Goal: Transaction & Acquisition: Purchase product/service

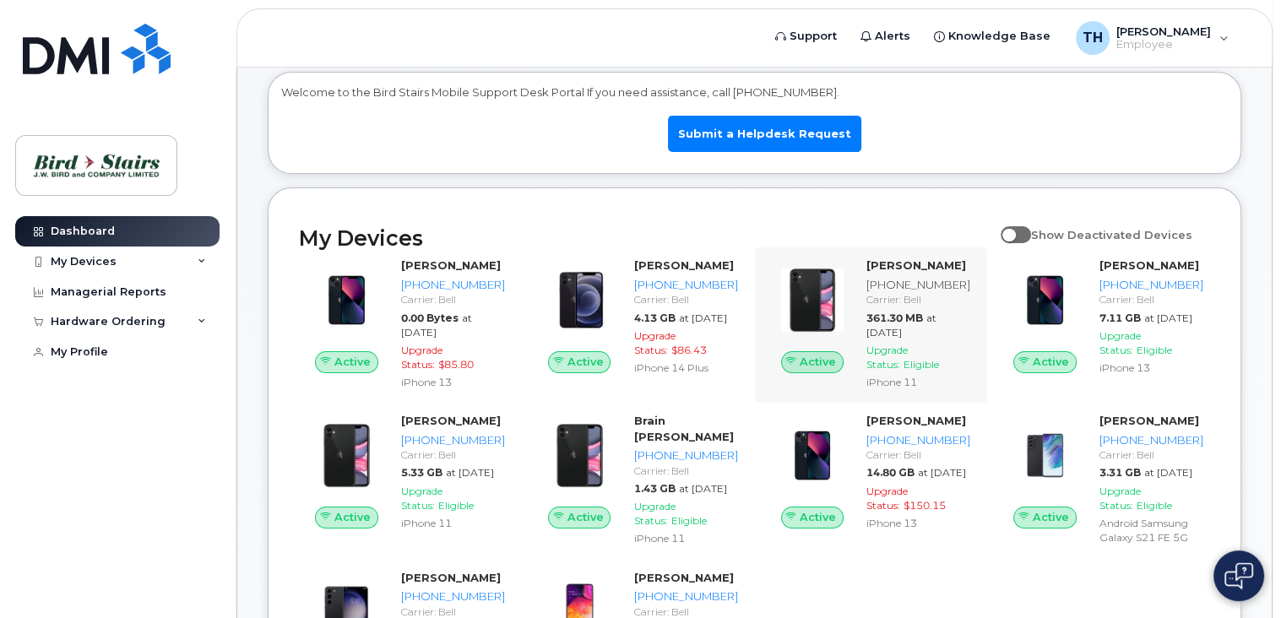
scroll to position [84, 0]
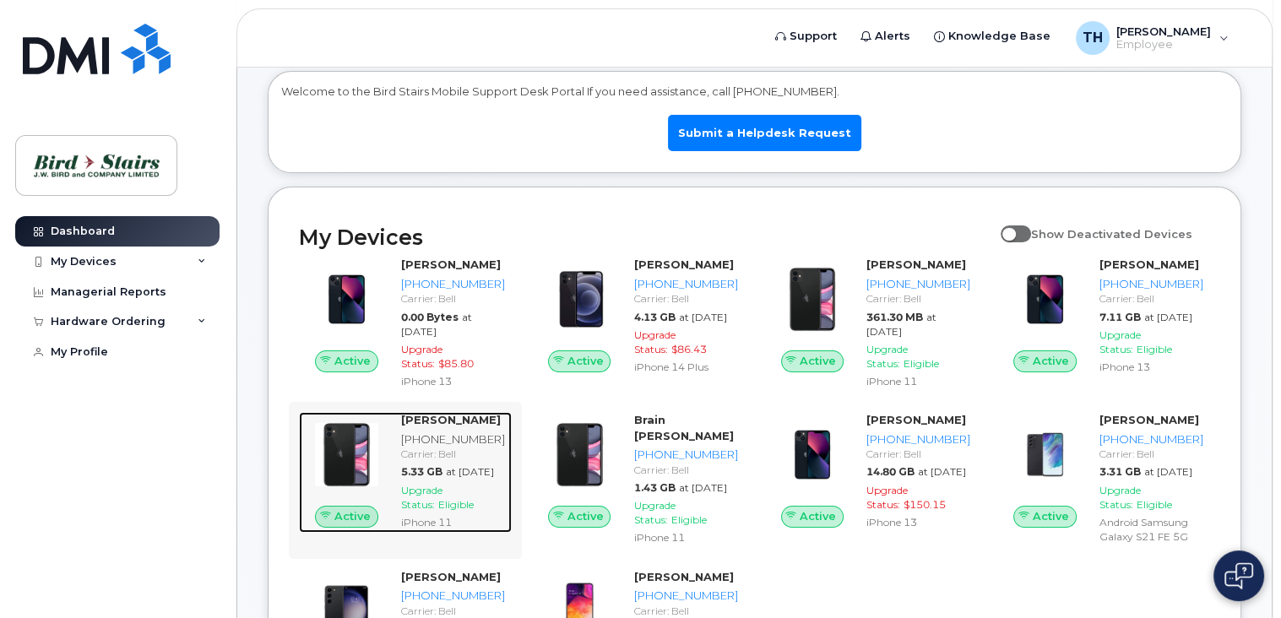
click at [446, 447] on div "[PHONE_NUMBER]" at bounding box center [453, 439] width 104 height 16
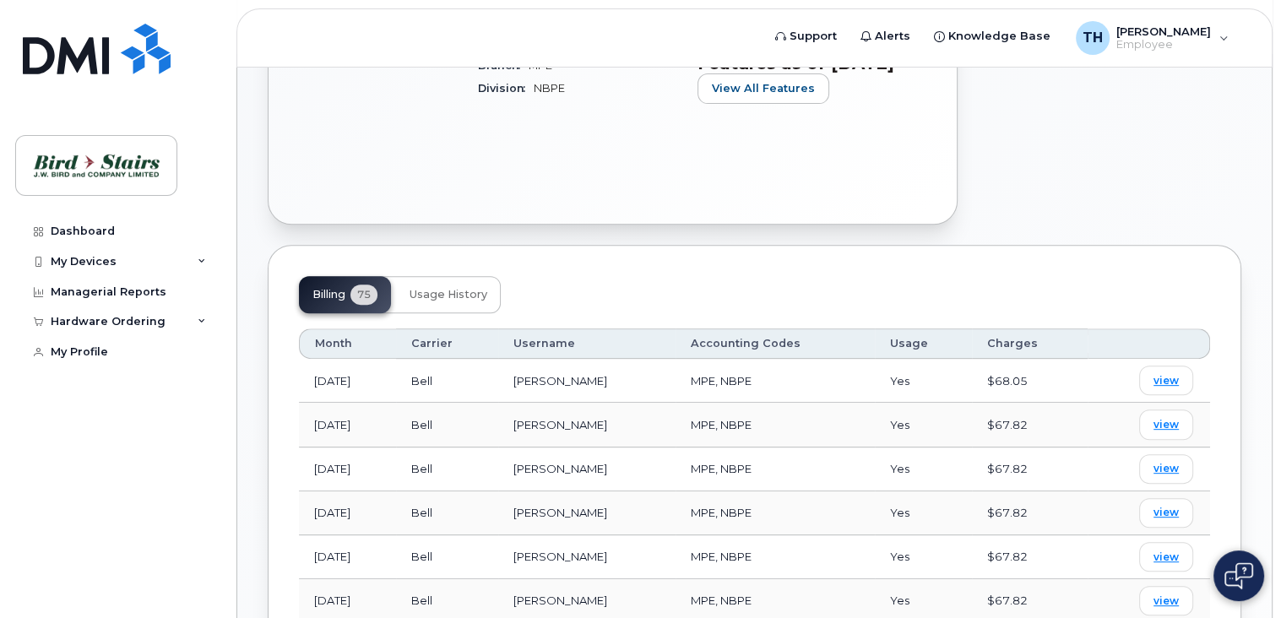
scroll to position [84, 0]
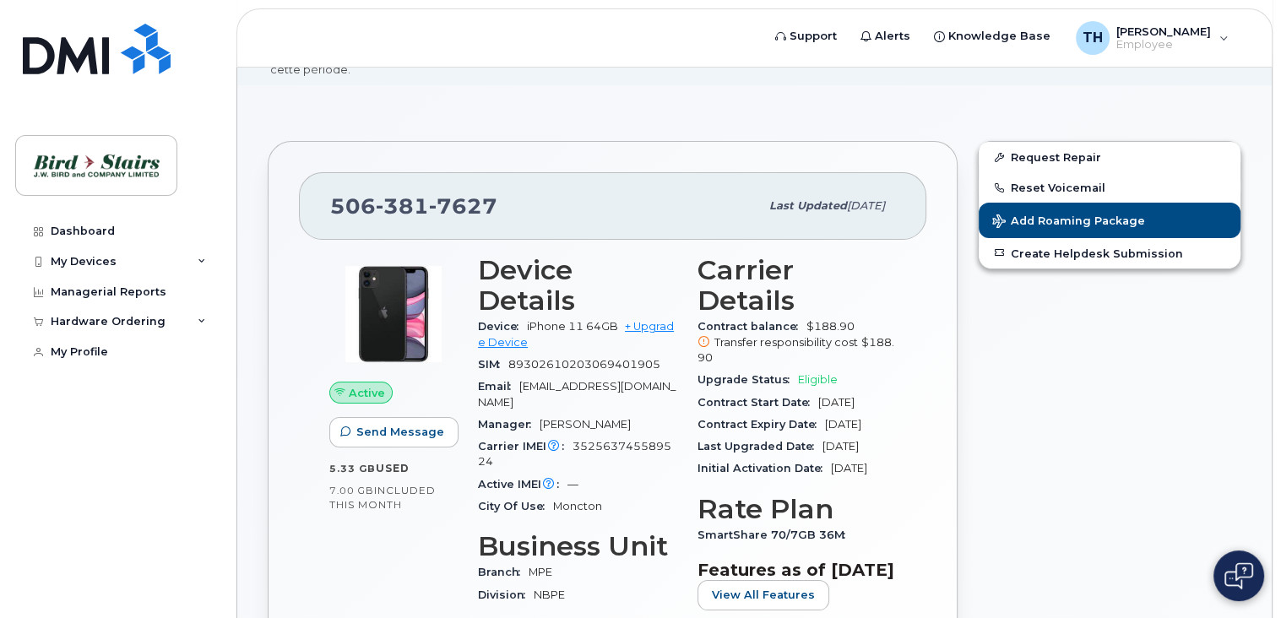
click at [816, 373] on span "Eligible" at bounding box center [818, 379] width 40 height 13
click at [654, 320] on link "+ Upgrade Device" at bounding box center [576, 334] width 196 height 28
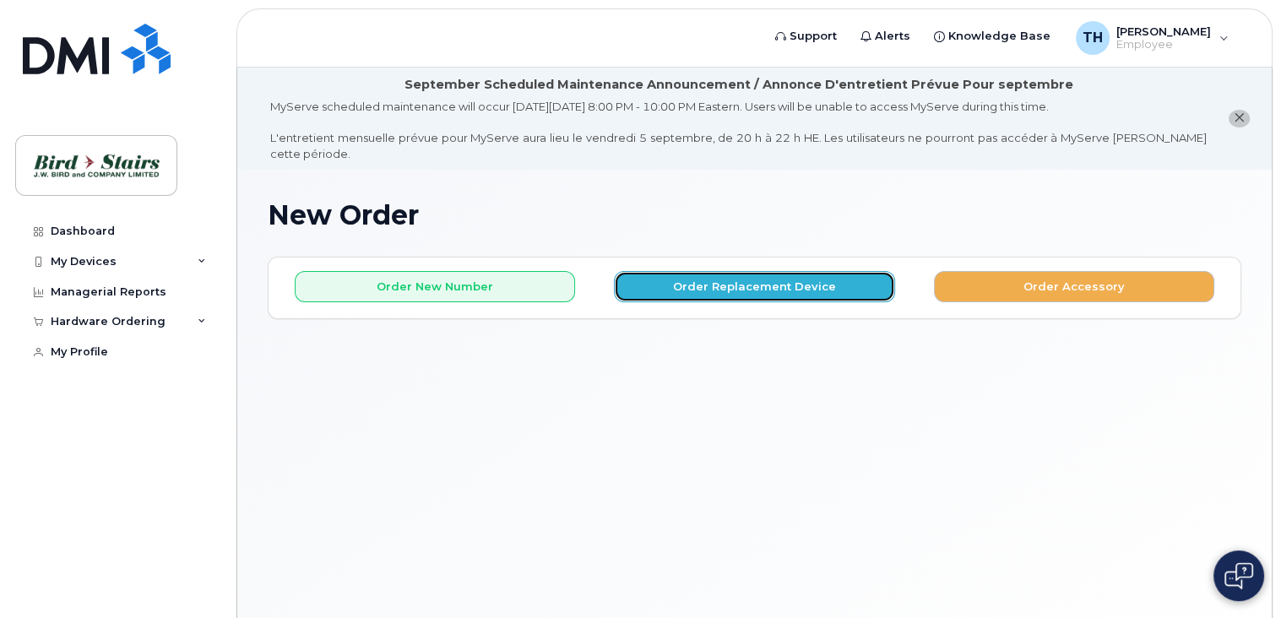
click at [758, 281] on button "Order Replacement Device" at bounding box center [754, 286] width 280 height 31
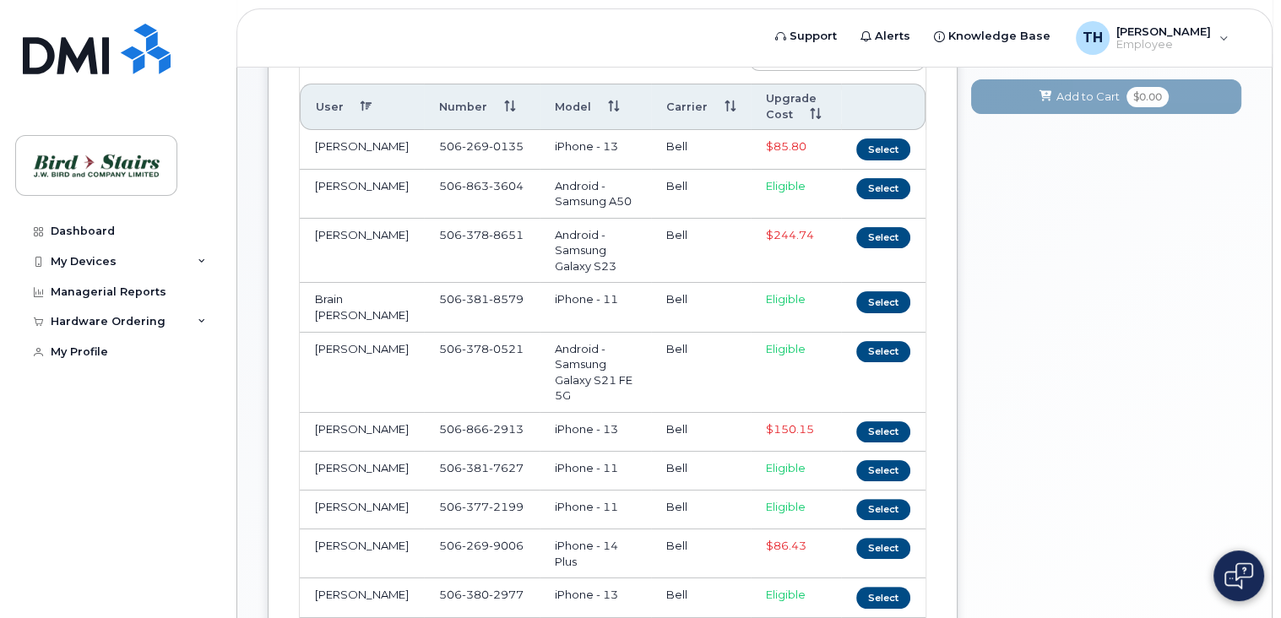
scroll to position [338, 0]
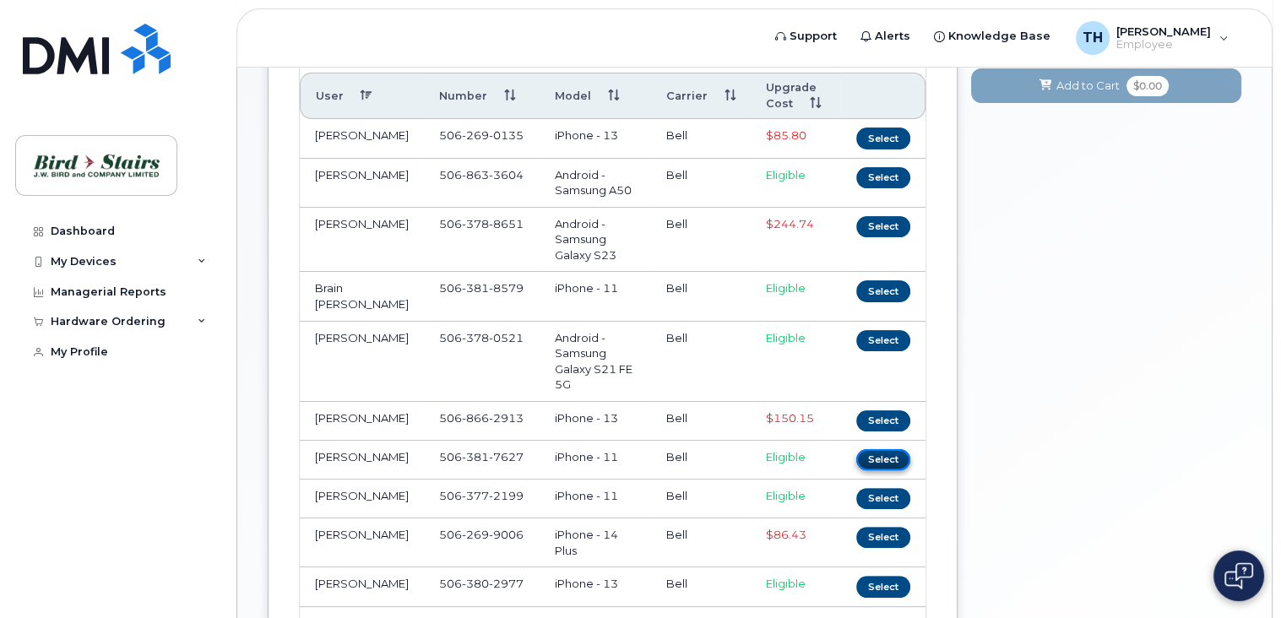
click at [883, 449] on button "Select" at bounding box center [883, 459] width 54 height 21
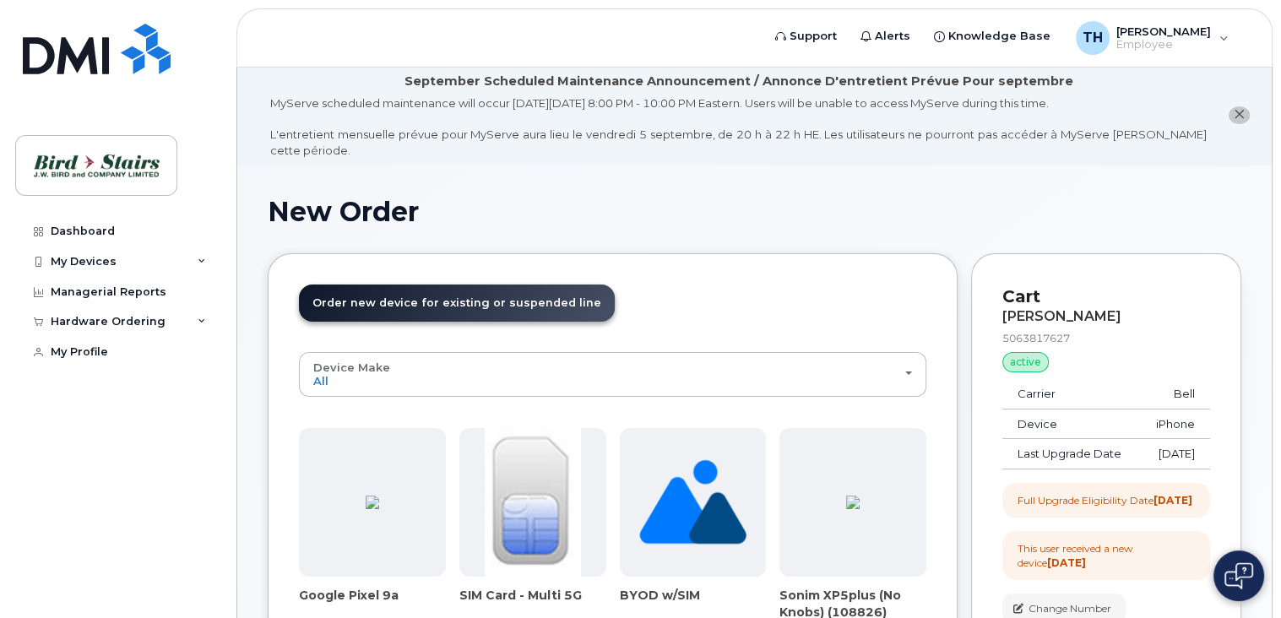
scroll to position [0, 0]
